Goal: Task Accomplishment & Management: Use online tool/utility

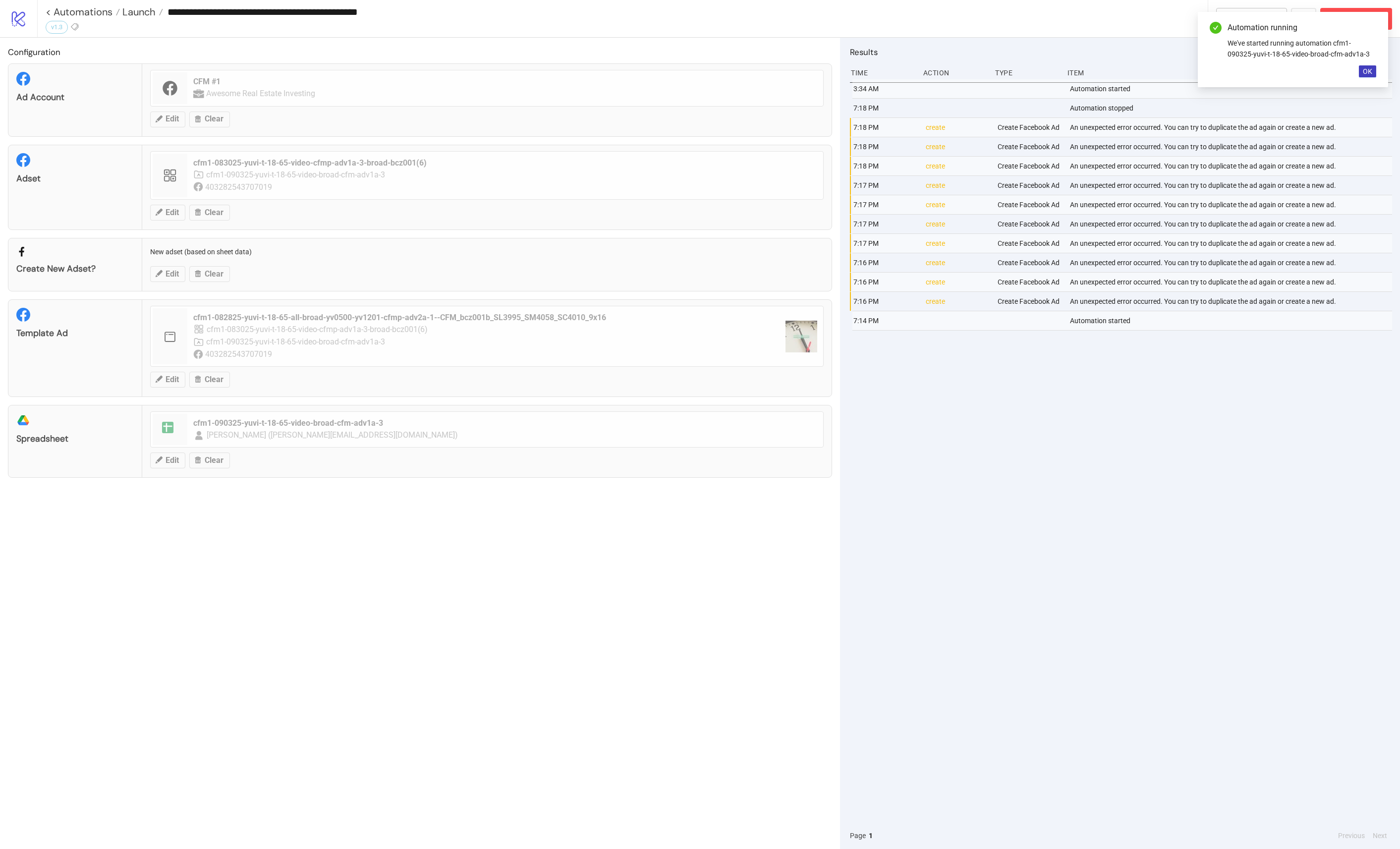
click at [1376, 66] on div "Automation running We've started running automation cfm1-090325-yuvi-t-18-65-vi…" at bounding box center [1293, 49] width 190 height 75
drag, startPoint x: 1375, startPoint y: 68, endPoint x: 1362, endPoint y: 58, distance: 16.4
click at [1375, 68] on button "OK" at bounding box center [1367, 71] width 17 height 12
click at [1358, 4] on div "**********" at bounding box center [719, 19] width 1363 height 37
click at [1350, 27] on button "Abort Run" at bounding box center [1356, 19] width 72 height 22
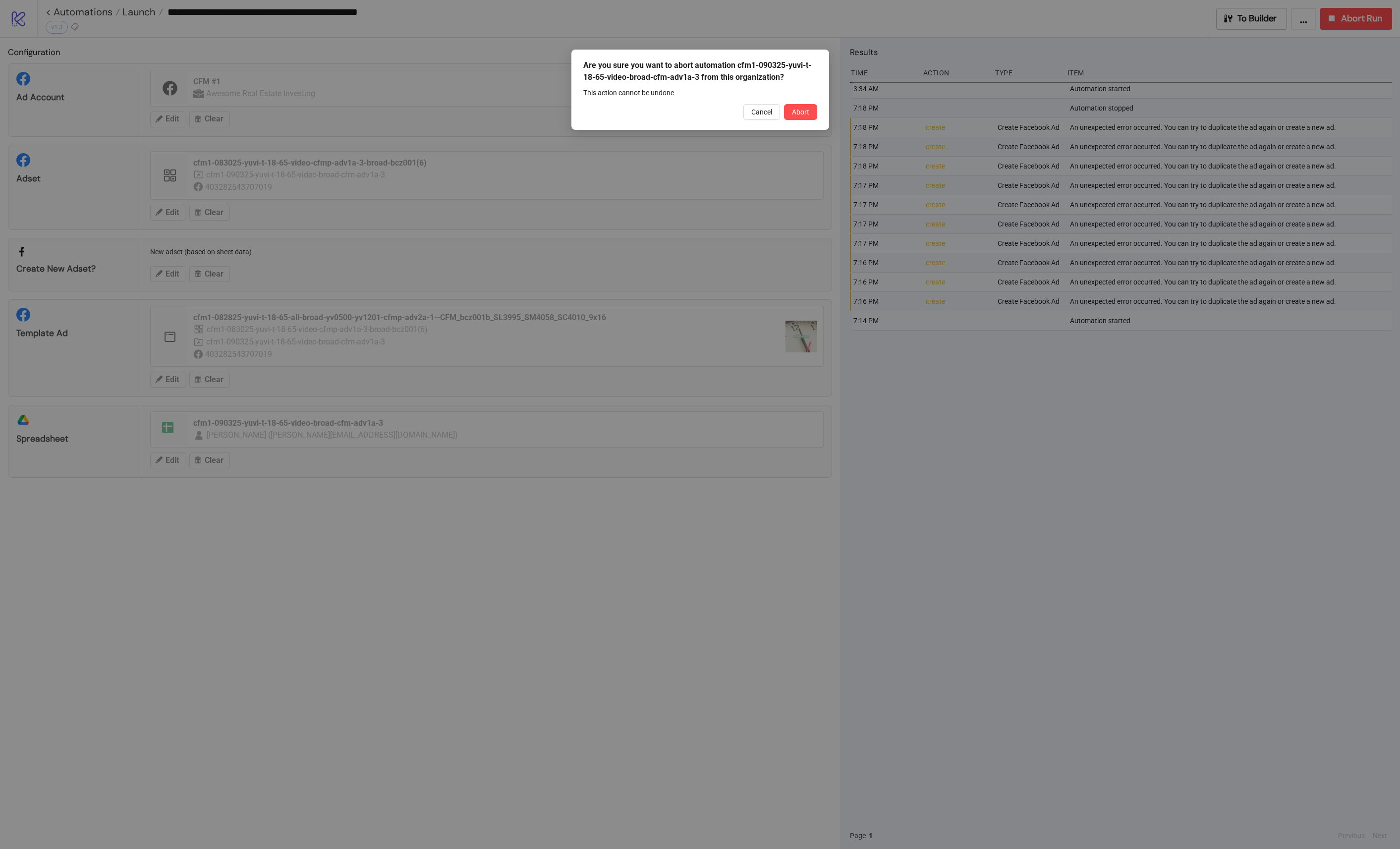
click at [799, 108] on button "Abort" at bounding box center [800, 111] width 33 height 16
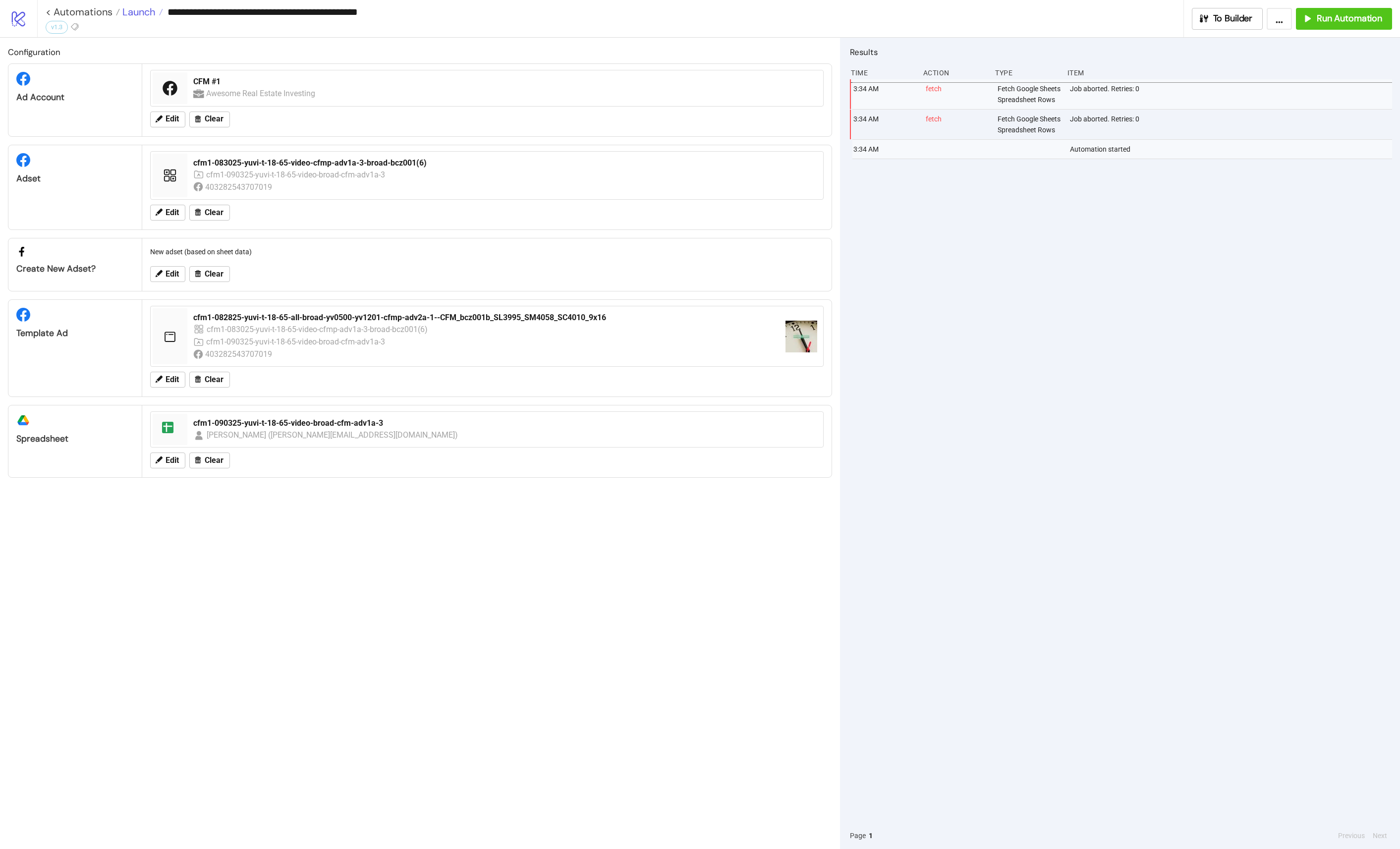
click at [136, 13] on span "Launch" at bounding box center [137, 11] width 36 height 13
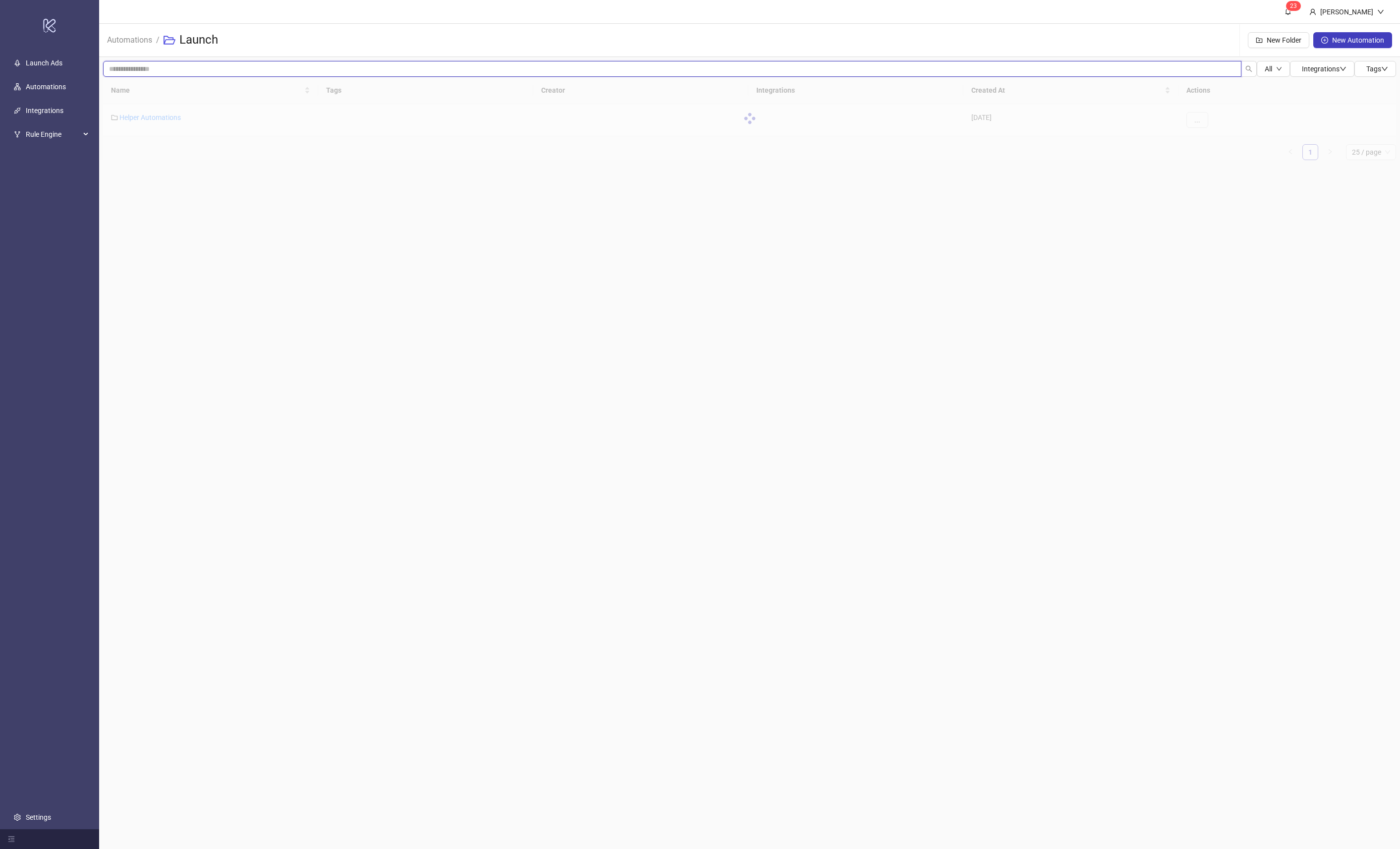
click at [236, 69] on input "search" at bounding box center [673, 68] width 1138 height 16
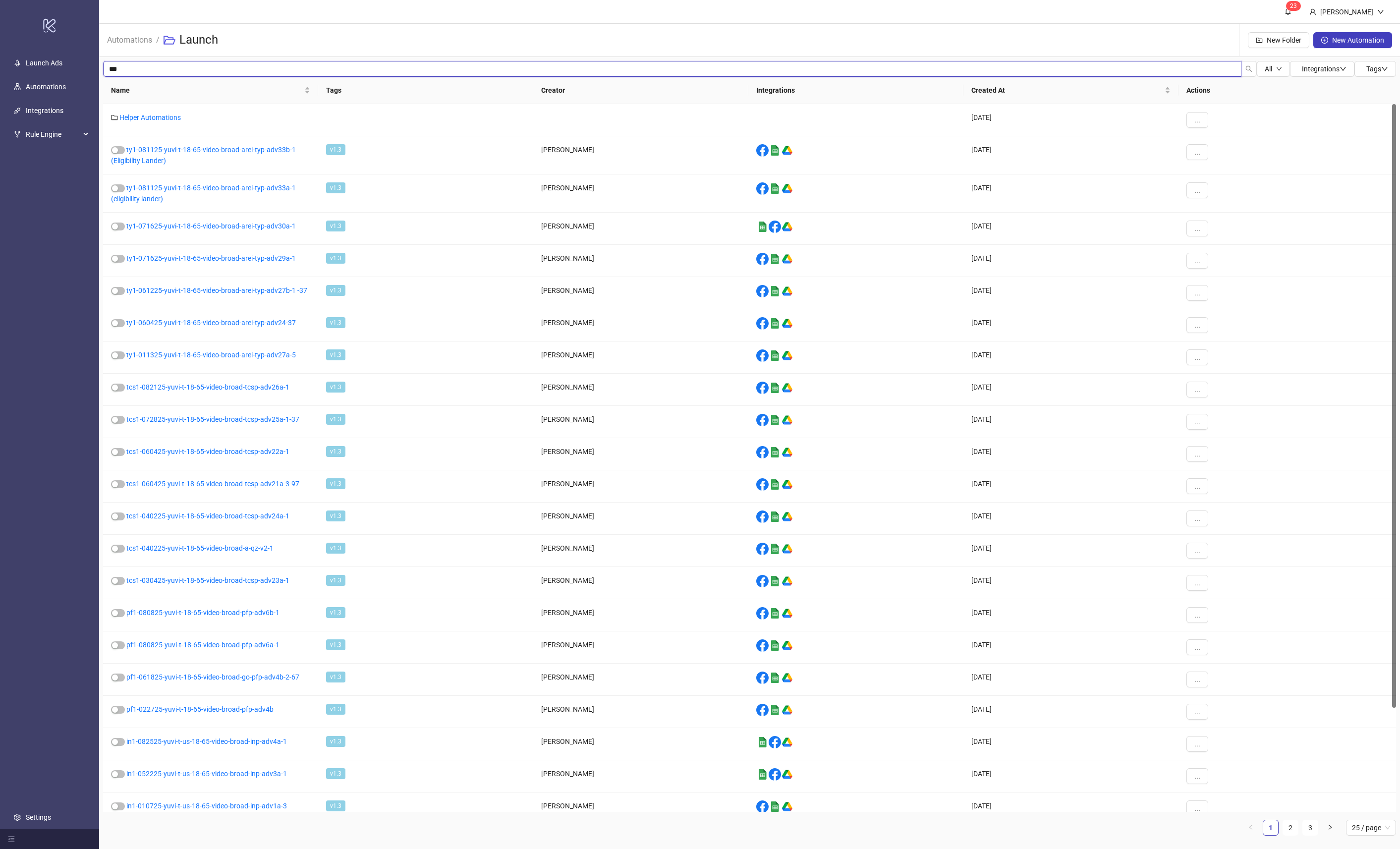
type input "***"
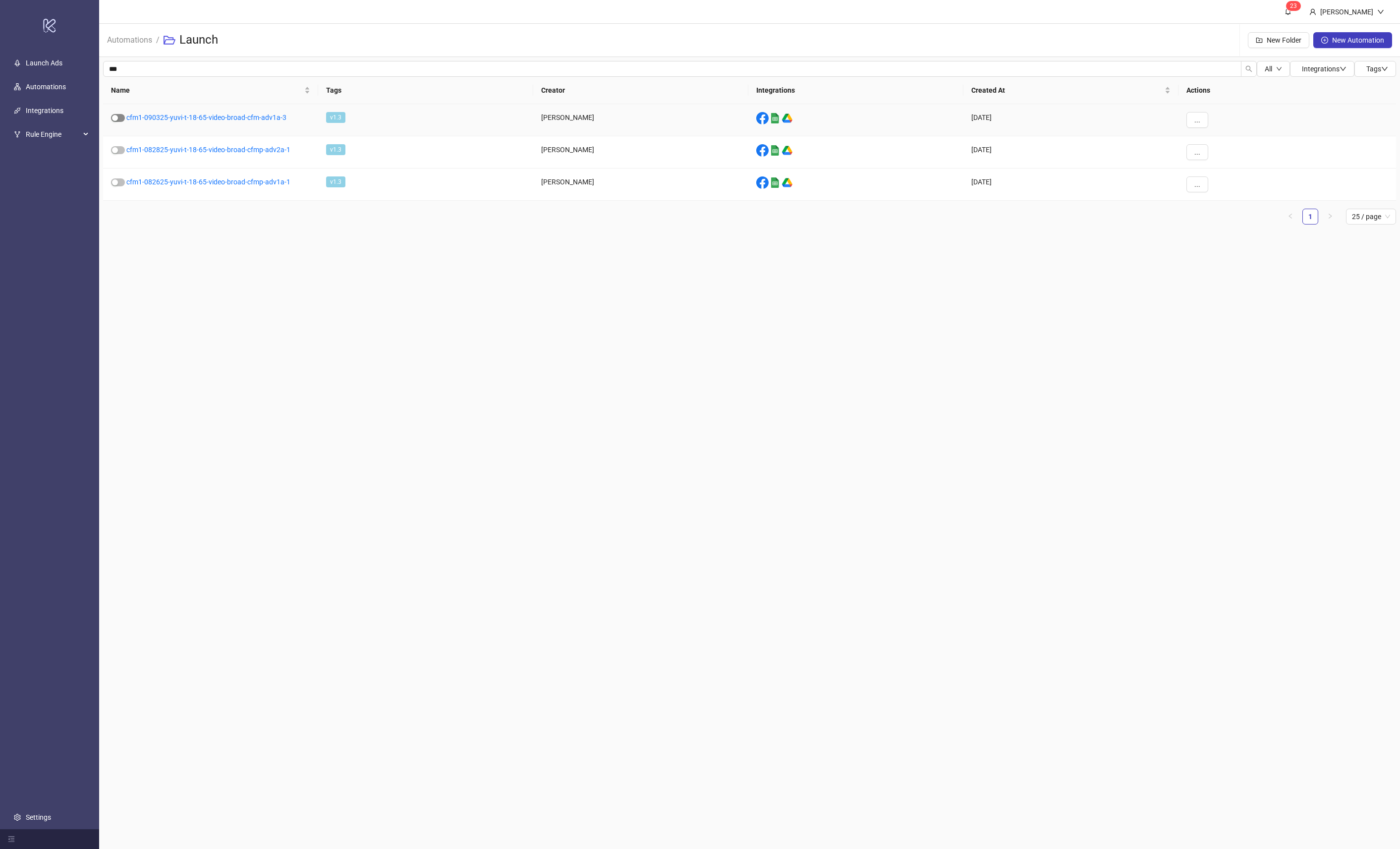
click at [114, 115] on div "button" at bounding box center [115, 118] width 6 height 6
click at [117, 148] on div "button" at bounding box center [115, 150] width 6 height 6
click at [114, 183] on div "button" at bounding box center [115, 182] width 6 height 6
click at [233, 119] on link "cfm1-090325-yuvi-t-18-65-video-broad-cfm-adv1a-3" at bounding box center [206, 117] width 160 height 8
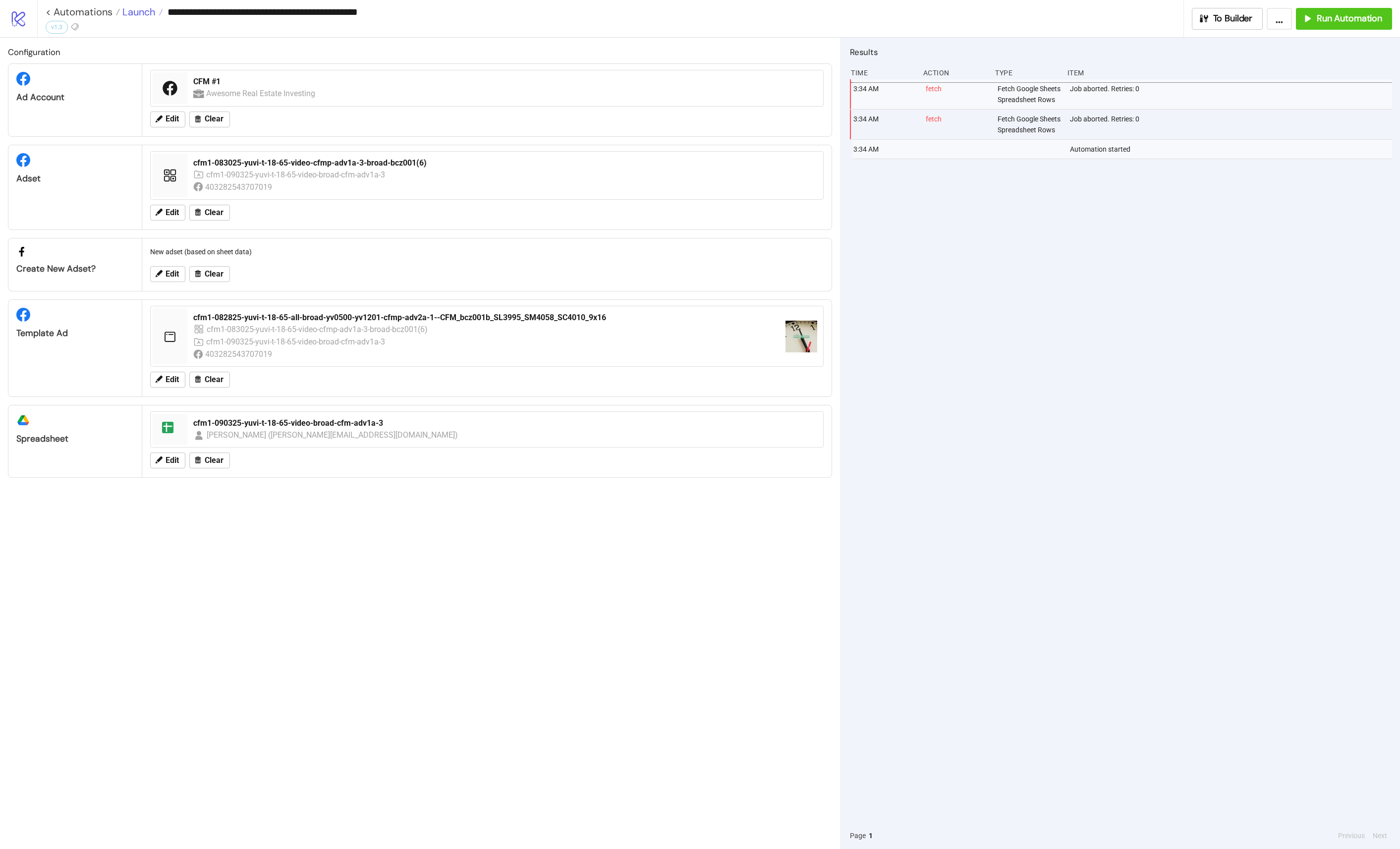
click at [135, 14] on span "Launch" at bounding box center [137, 11] width 36 height 13
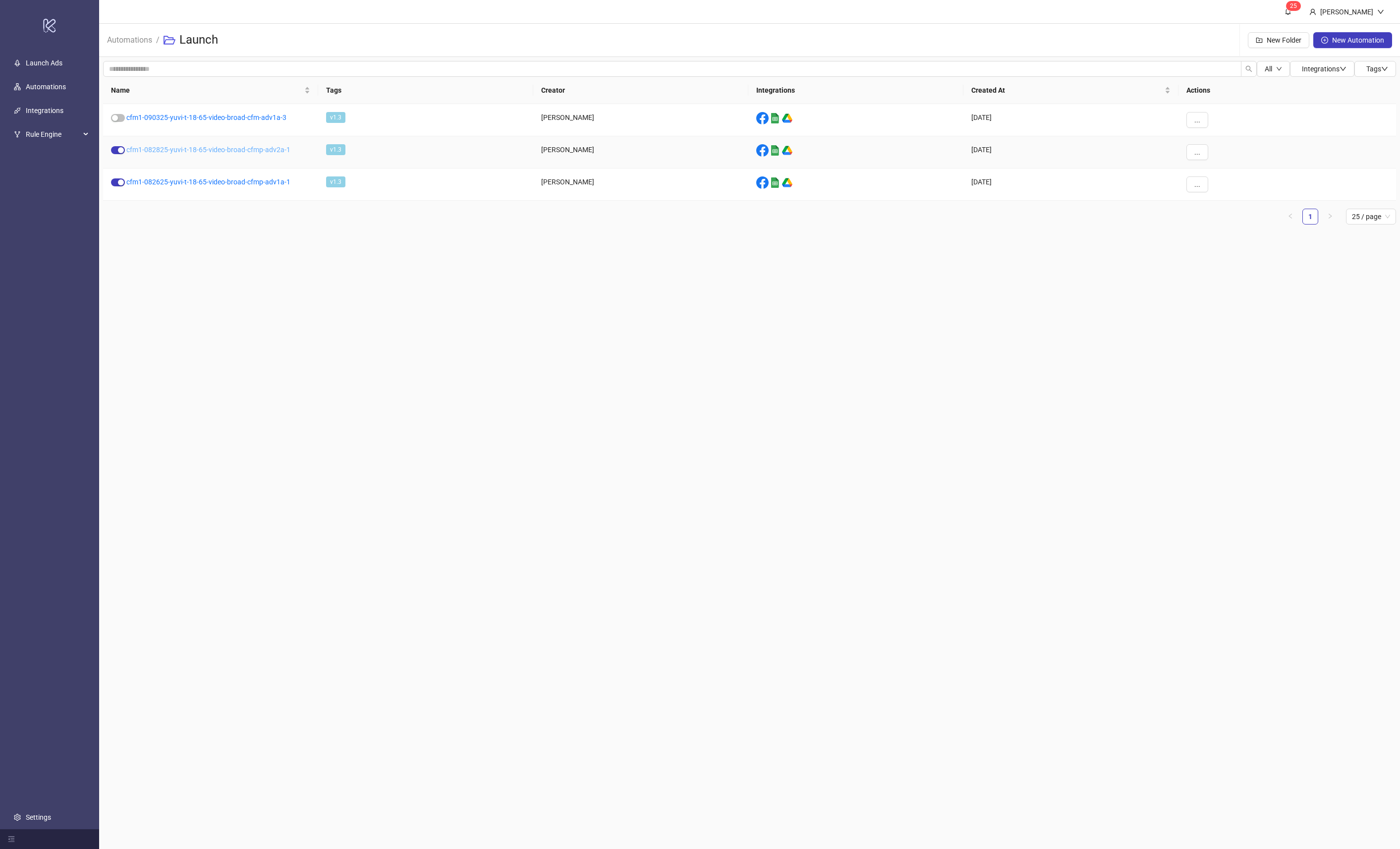
click at [181, 151] on link "cfm1-082825-yuvi-t-18-65-video-broad-cfmp-adv2a-1" at bounding box center [208, 149] width 164 height 8
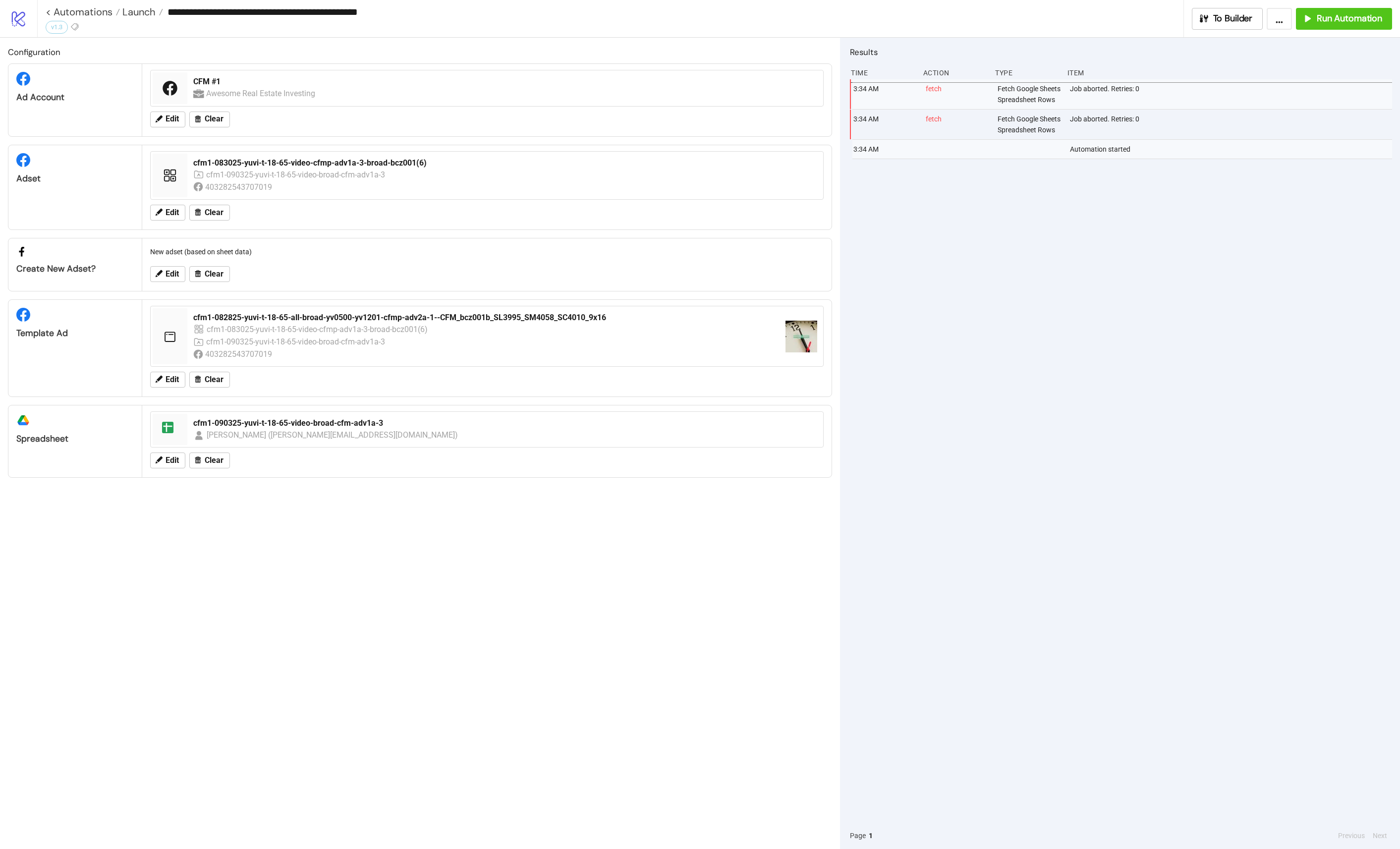
type input "**********"
